Goal: Task Accomplishment & Management: Complete application form

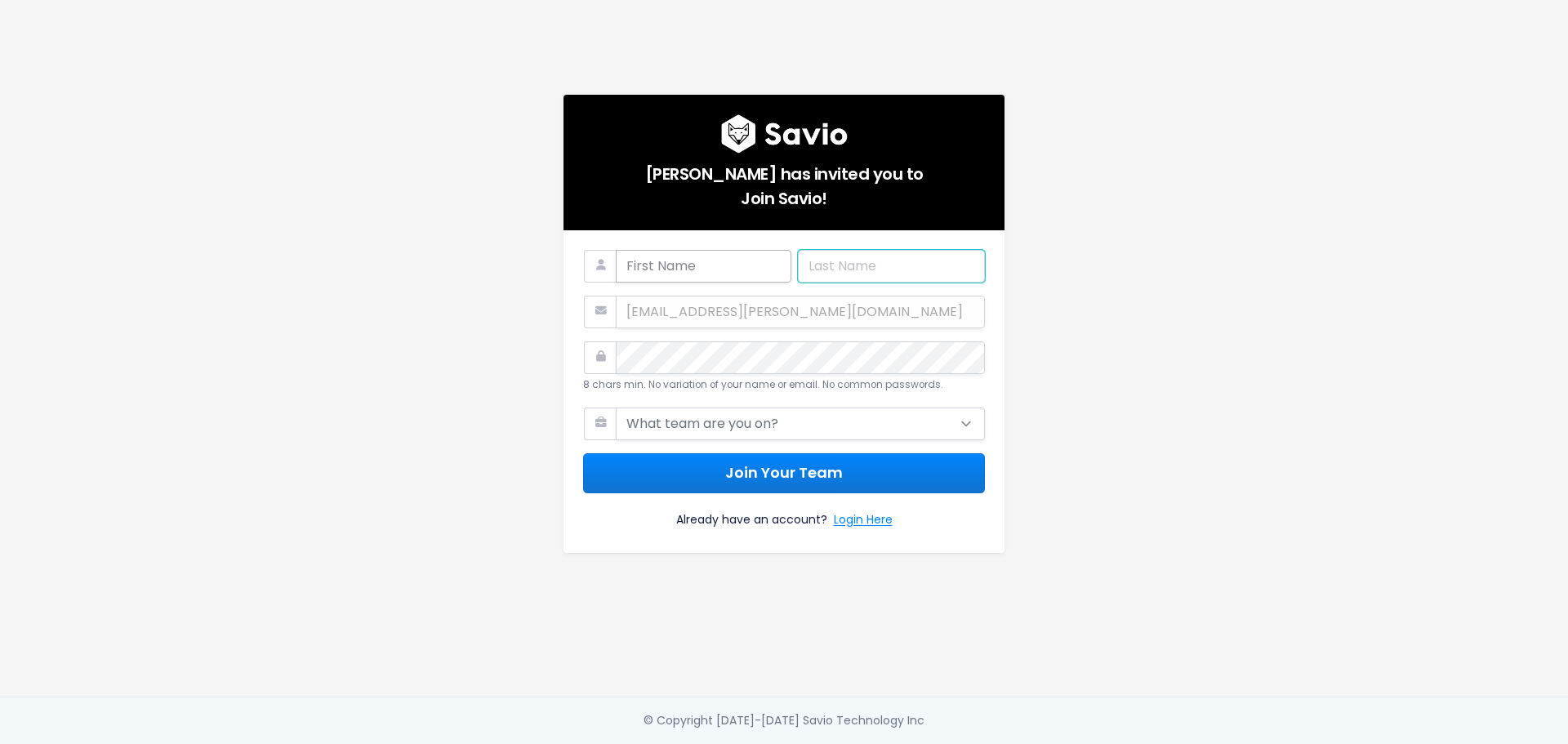
type input "[EMAIL_ADDRESS][PERSON_NAME][DOMAIN_NAME]"
click at [671, 268] on input "text" at bounding box center [704, 267] width 175 height 33
type input "Beau"
click at [847, 266] on input "[EMAIL_ADDRESS][PERSON_NAME][DOMAIN_NAME]" at bounding box center [892, 267] width 187 height 33
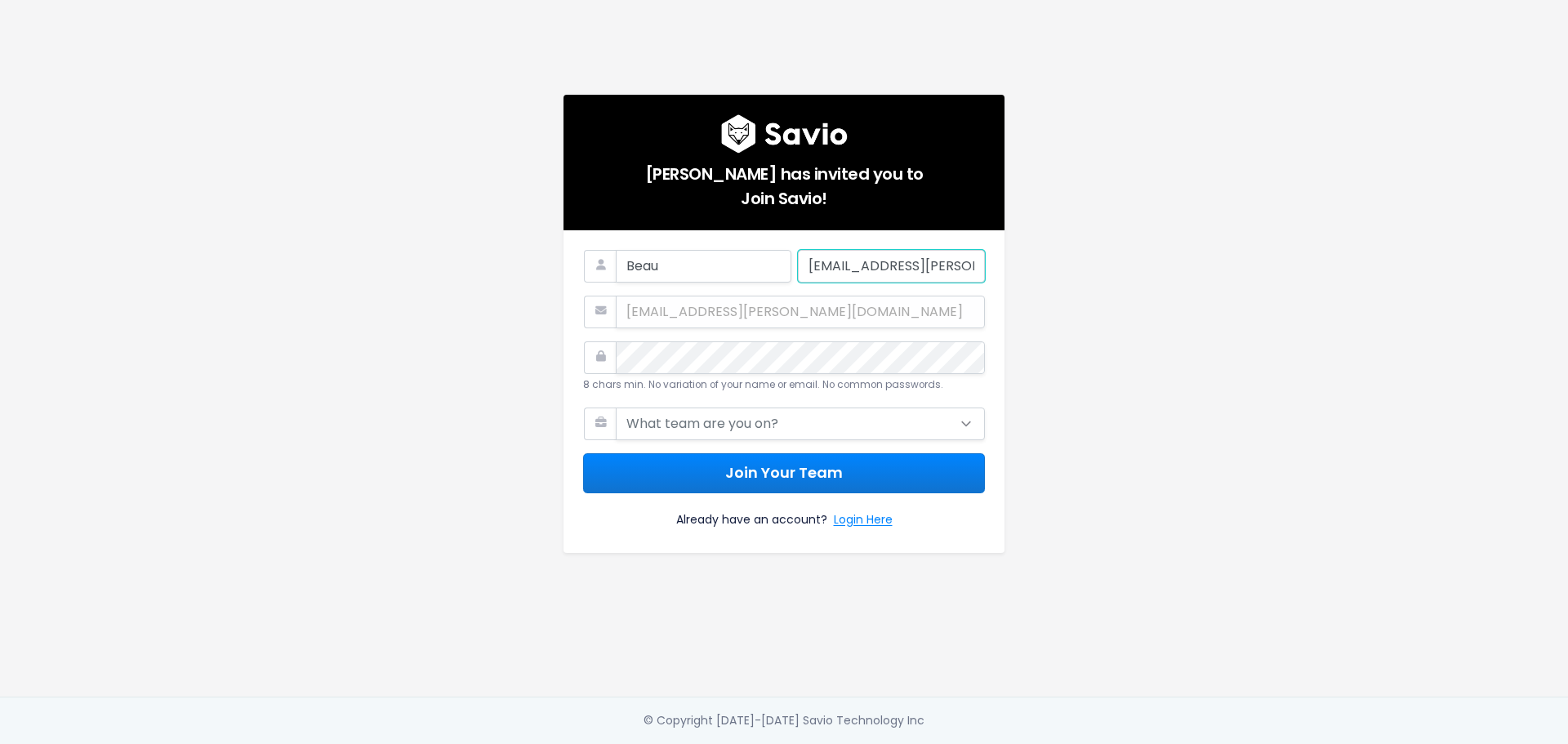
click at [847, 266] on input "[EMAIL_ADDRESS][PERSON_NAME][DOMAIN_NAME]" at bounding box center [892, 267] width 187 height 33
type input "[PERSON_NAME]"
click at [1075, 234] on div "[PERSON_NAME] has invited you to Join Savio! [PERSON_NAME] [EMAIL_ADDRESS][PERS…" at bounding box center [784, 349] width 930 height 697
click at [1082, 376] on div "[PERSON_NAME] has invited you to Join Savio! [PERSON_NAME] [EMAIL_ADDRESS][PERS…" at bounding box center [784, 349] width 930 height 697
click at [951, 413] on select "What team are you on? Support Product Sales Customer Success Marketing Other" at bounding box center [800, 425] width 369 height 33
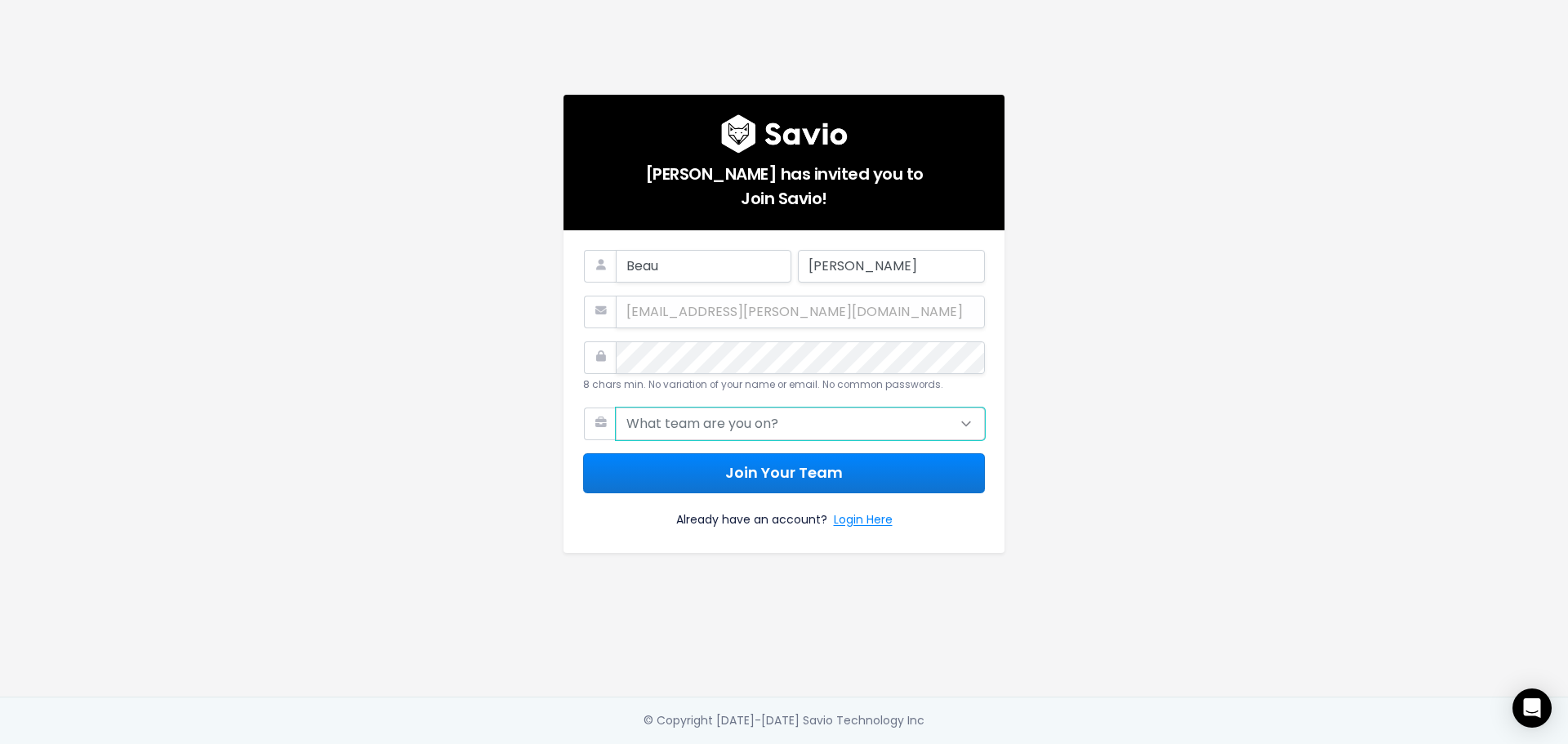
select select "PRODUCT"
click at [616, 408] on select "What team are you on? Support Product Sales Customer Success Marketing Other" at bounding box center [800, 425] width 369 height 33
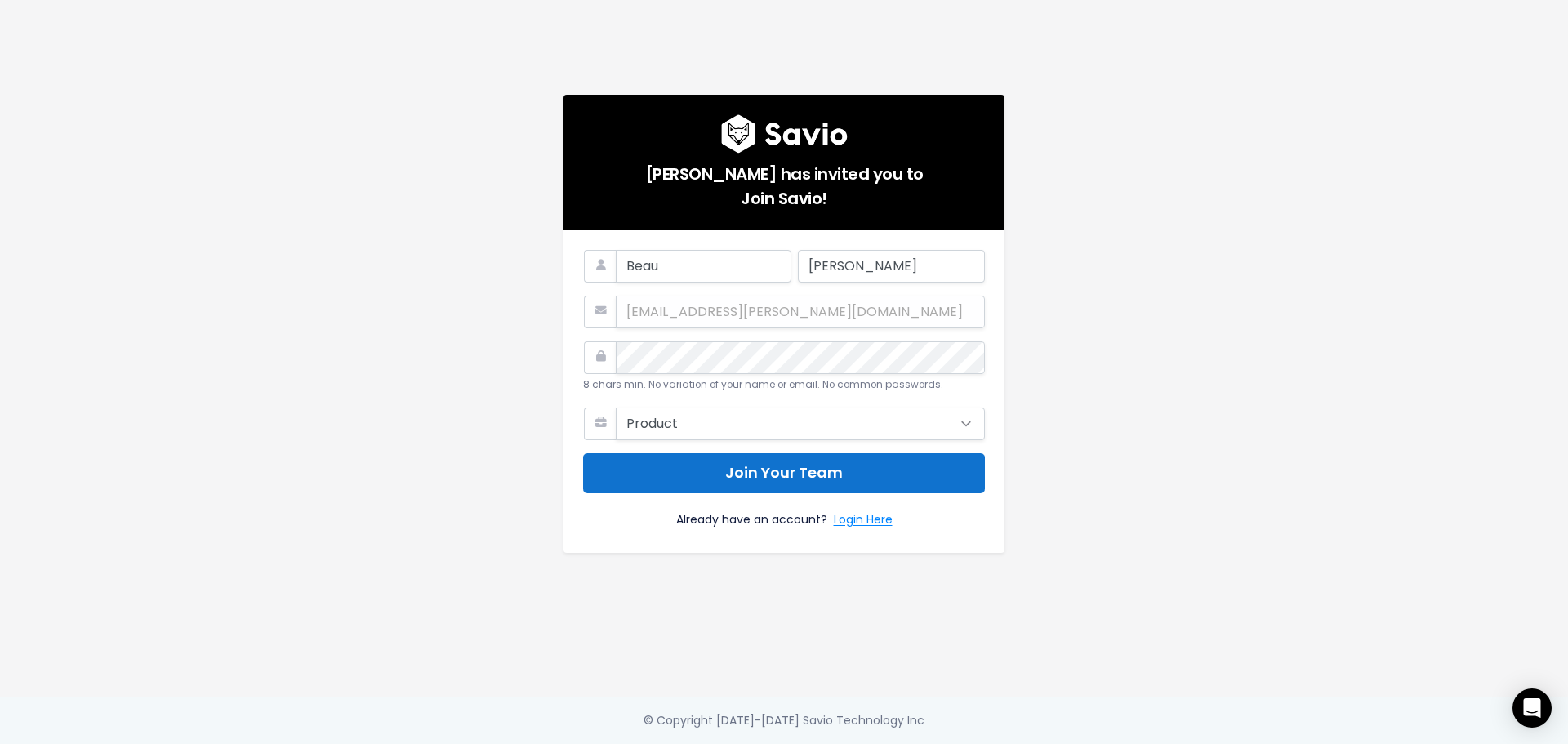
click at [782, 480] on button "Join Your Team" at bounding box center [784, 473] width 402 height 40
